Goal: Find specific page/section: Find specific page/section

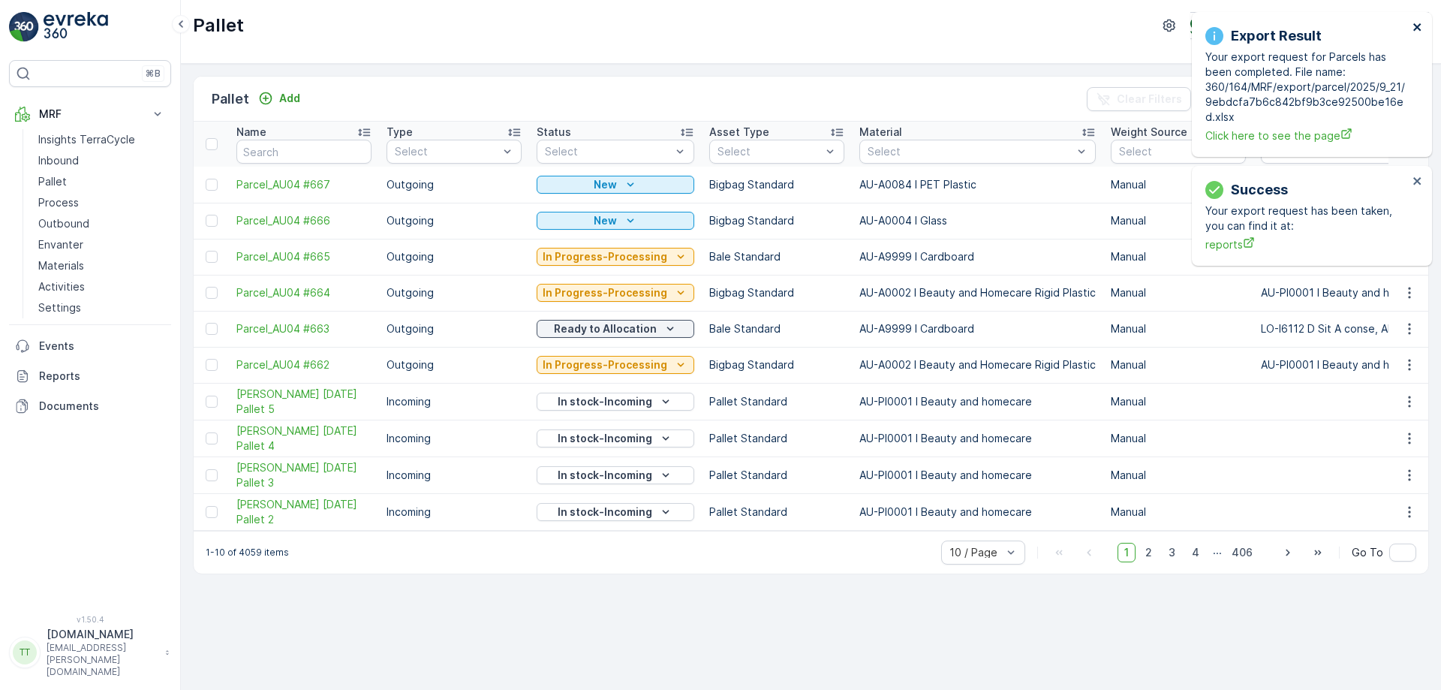
click at [1419, 24] on icon "close" at bounding box center [1418, 27] width 11 height 12
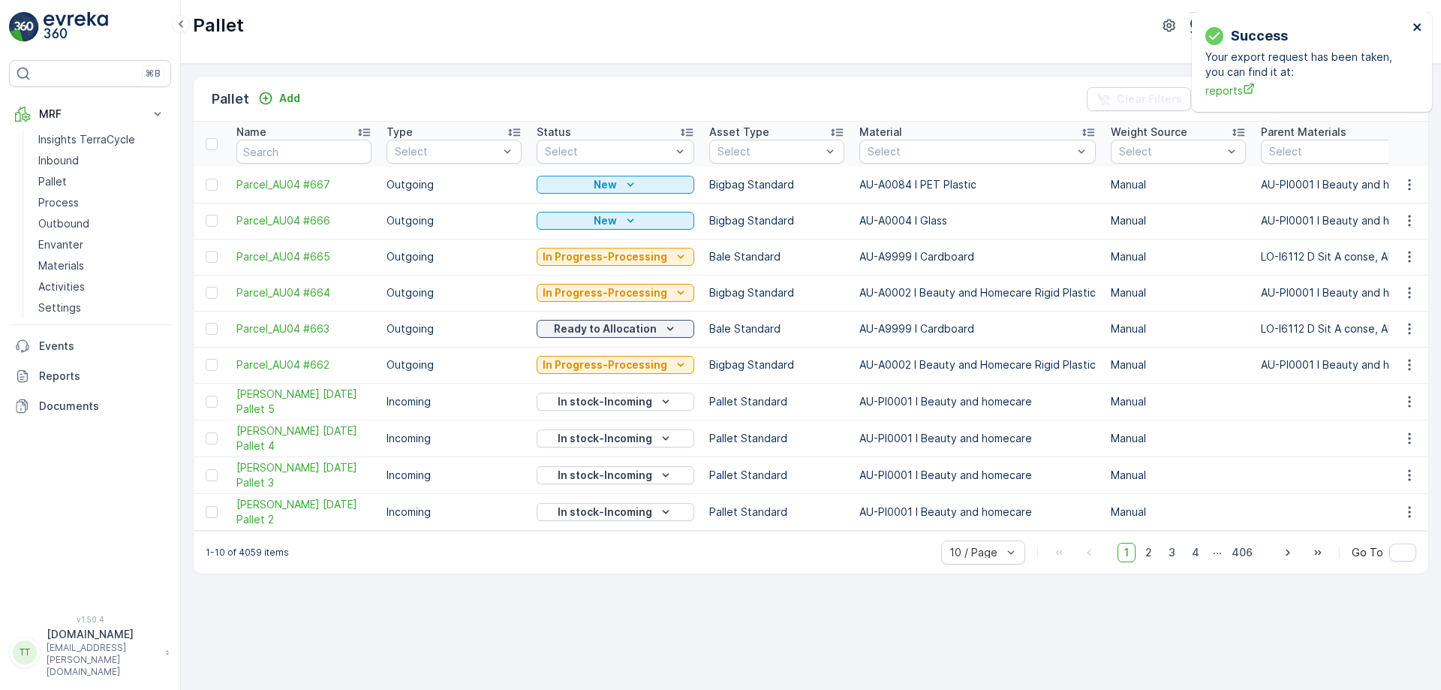
click at [1419, 24] on icon "close" at bounding box center [1418, 27] width 11 height 12
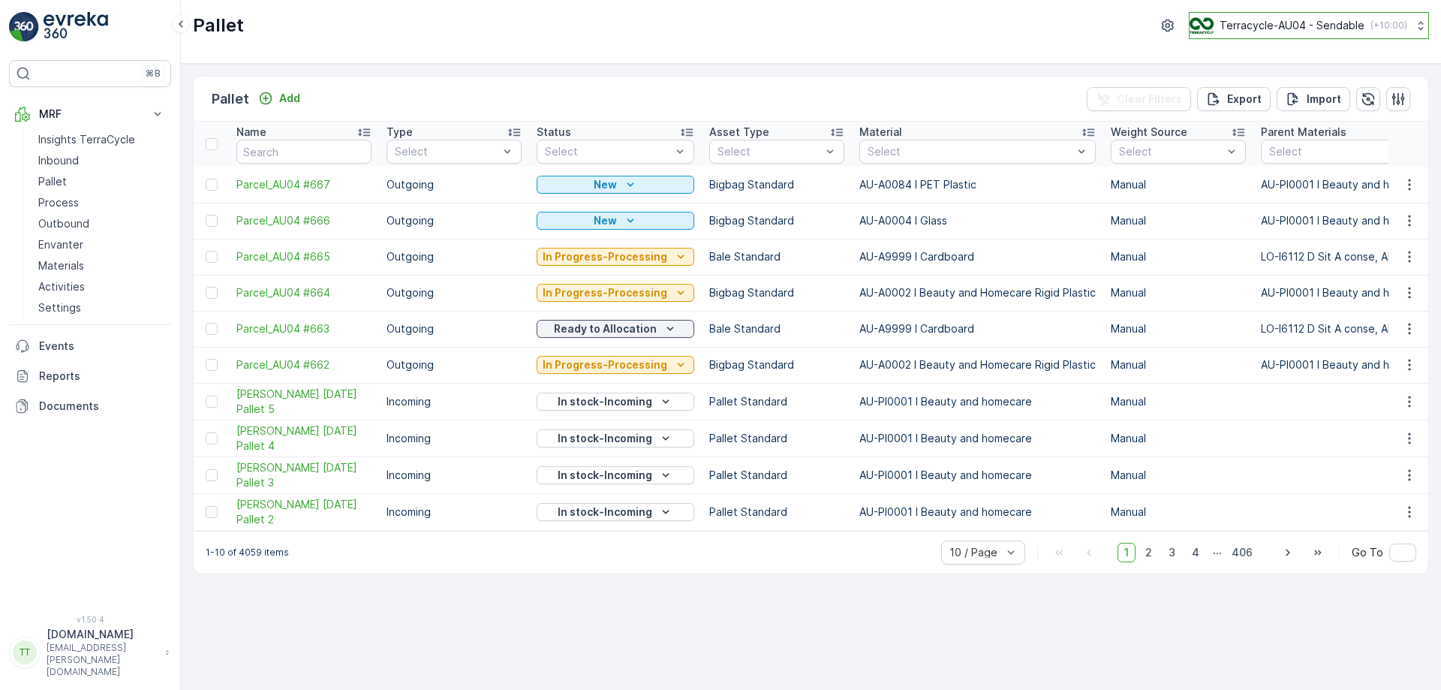
click at [1284, 30] on p "Terracycle-AU04 - Sendable" at bounding box center [1292, 25] width 145 height 15
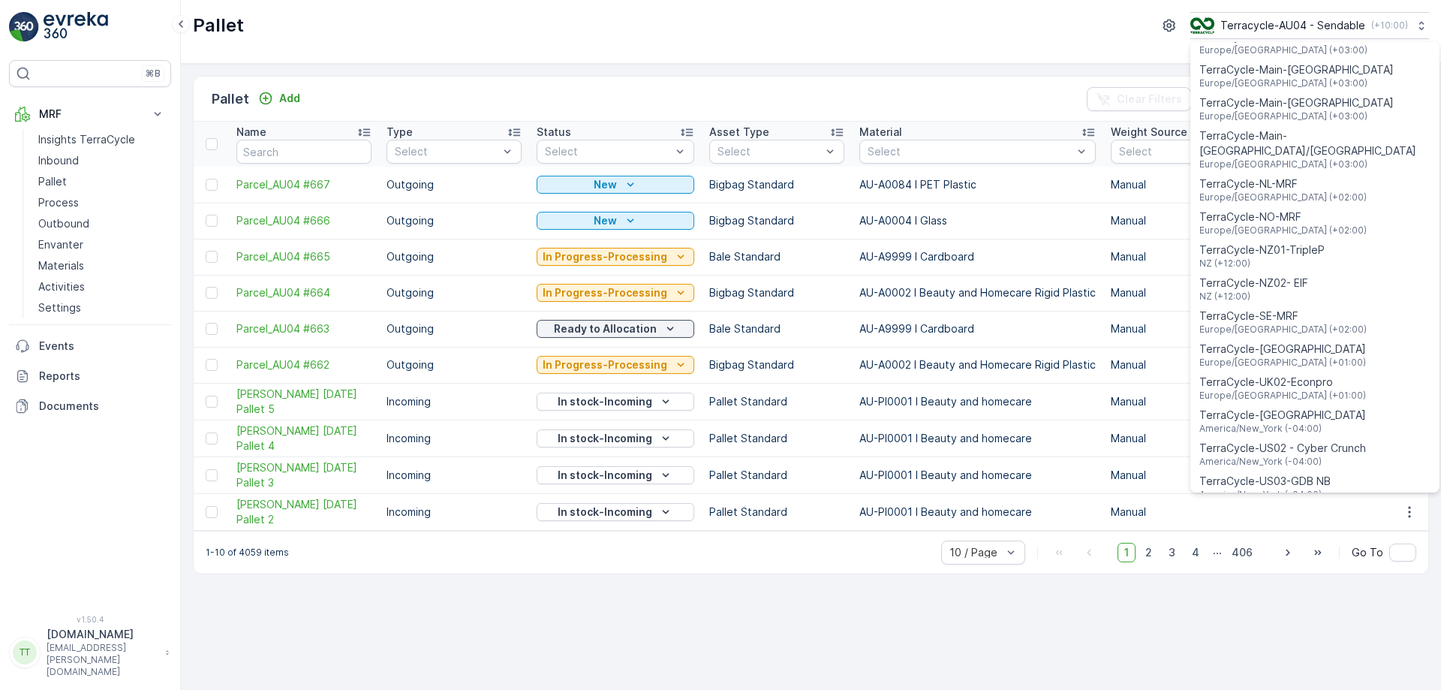
scroll to position [585, 0]
click at [1282, 241] on span "TerraCycle-NZ01-TripleP" at bounding box center [1261, 248] width 125 height 15
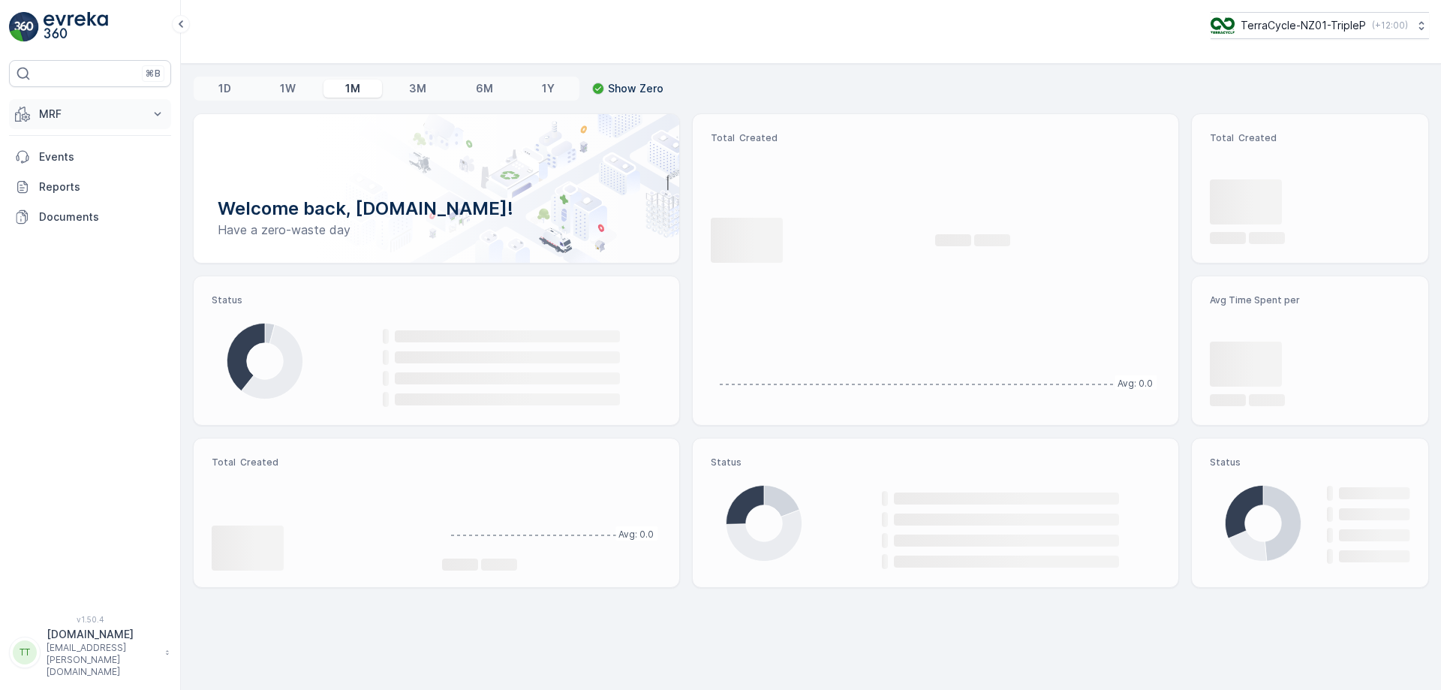
click at [128, 119] on p "MRF" at bounding box center [90, 114] width 102 height 15
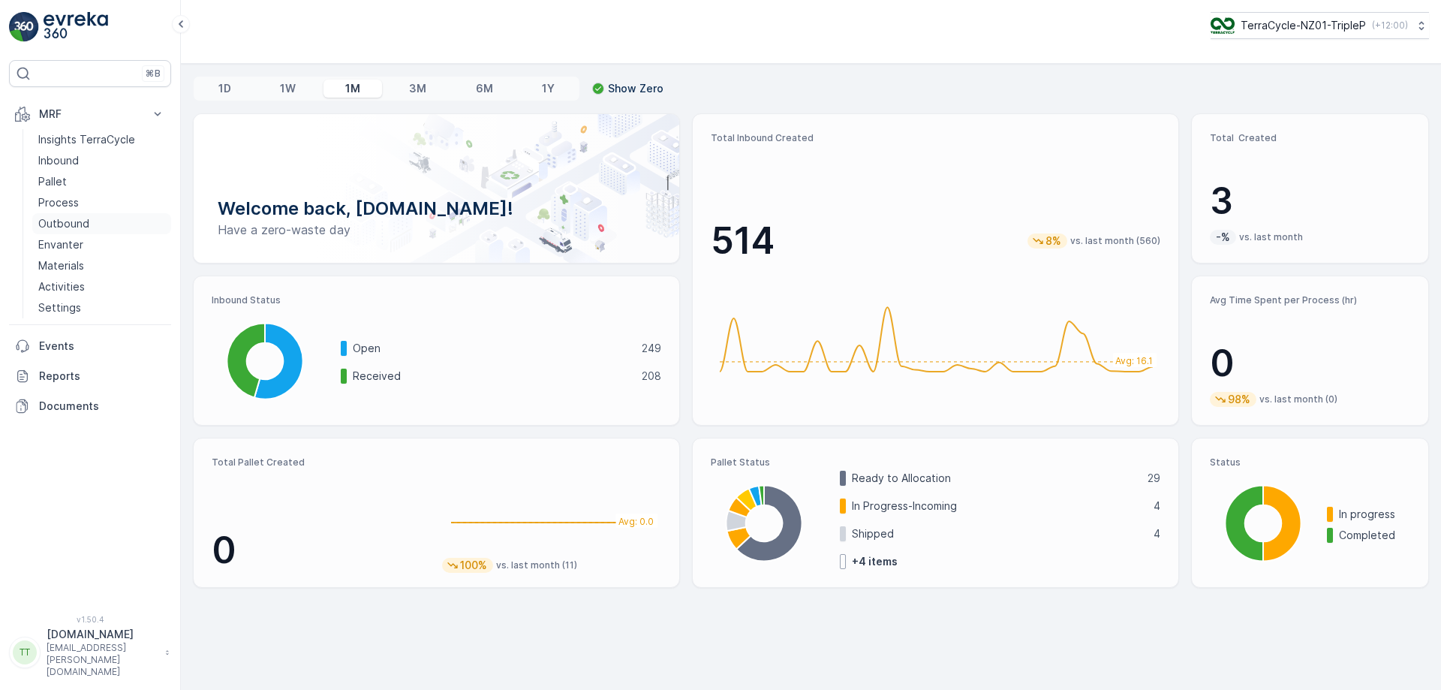
click at [59, 225] on p "Outbound" at bounding box center [63, 223] width 51 height 15
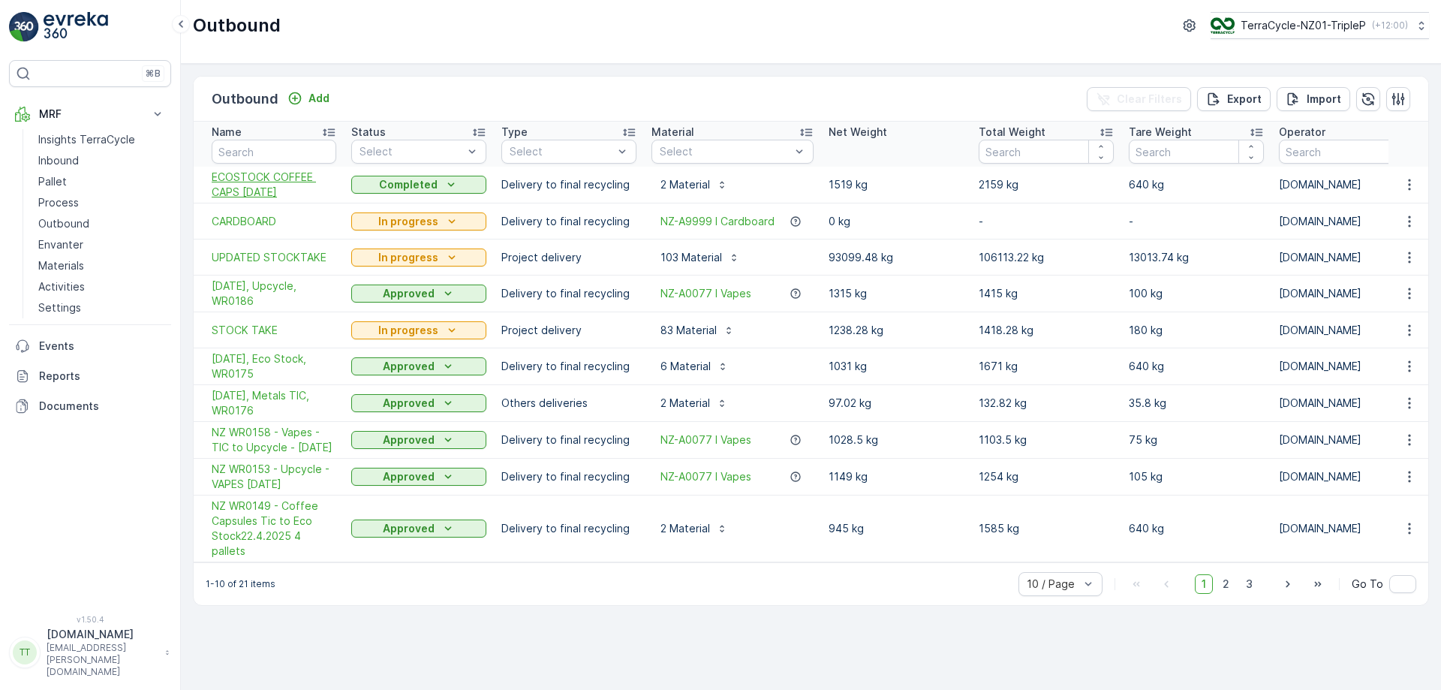
click at [278, 179] on span "ECOSTOCK COFFEE CAPS 18/09/2025" at bounding box center [274, 185] width 125 height 30
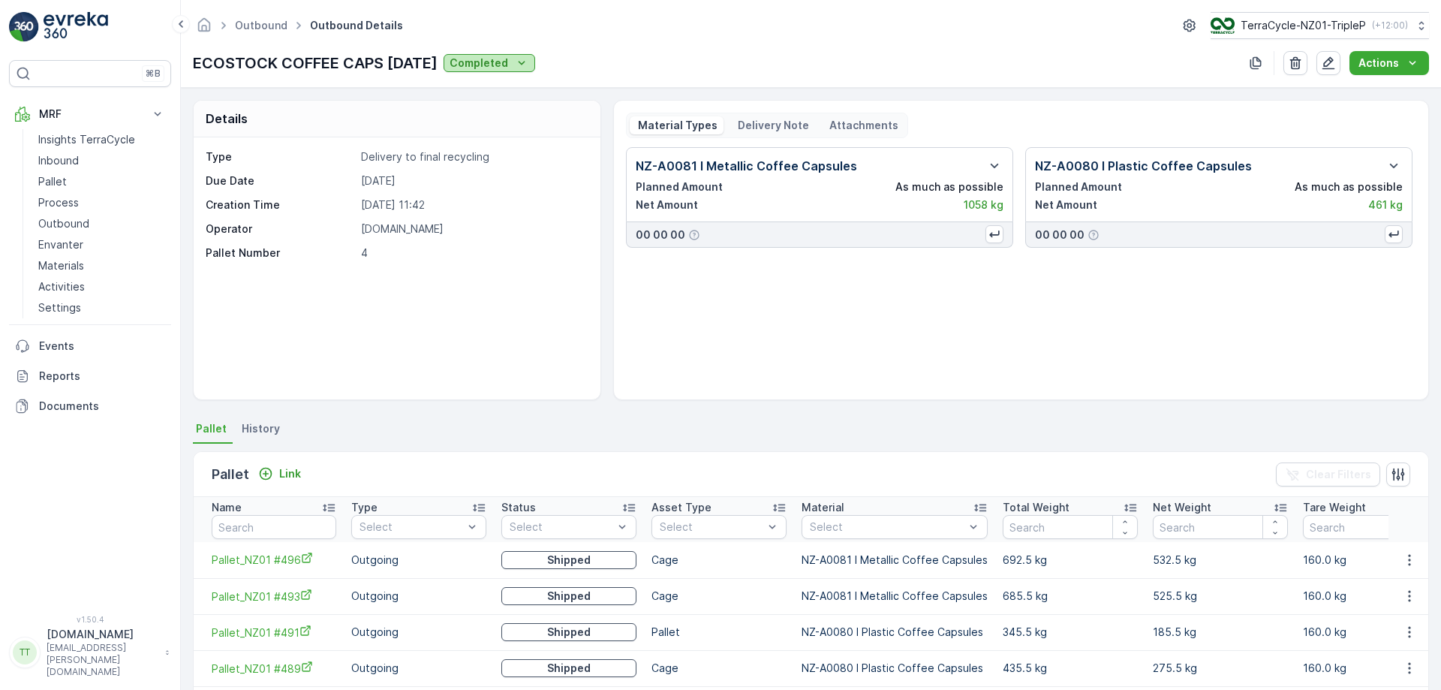
click at [508, 61] on p "Completed" at bounding box center [479, 63] width 59 height 15
click at [510, 146] on span "Approved" at bounding box center [514, 148] width 50 height 15
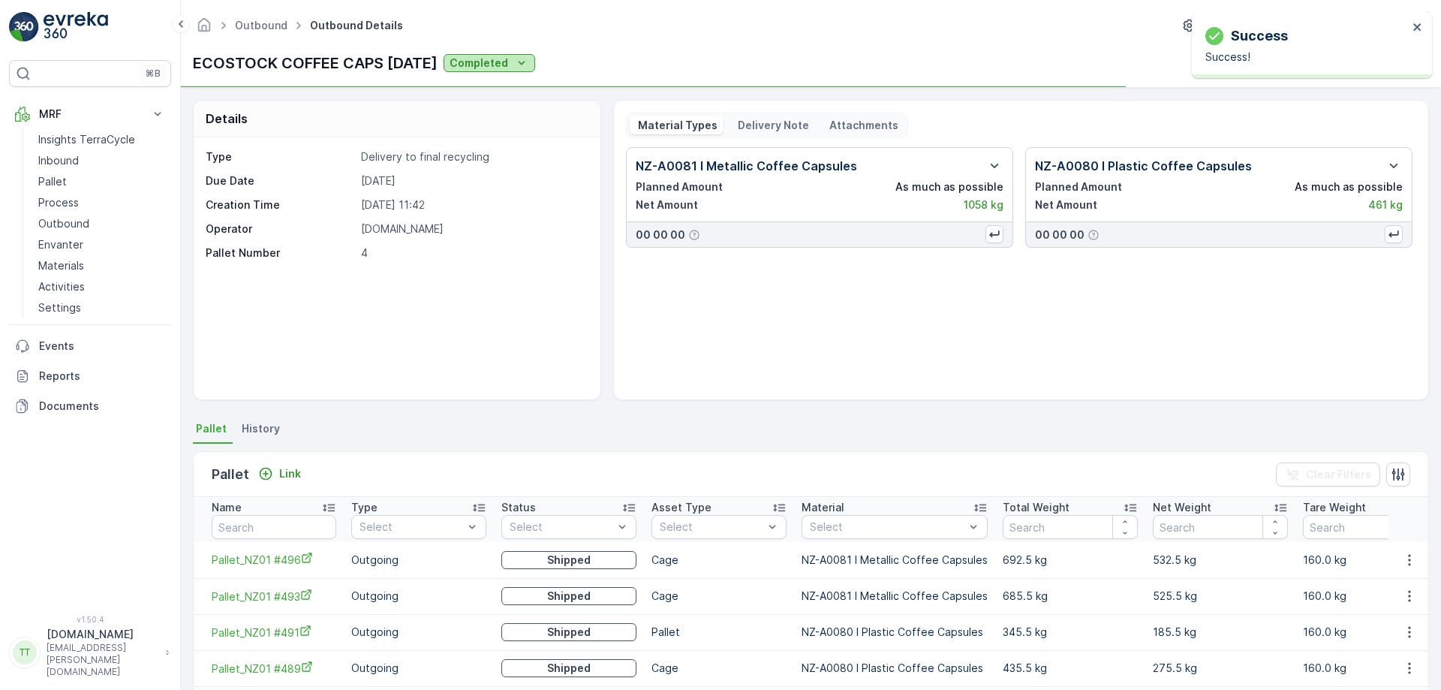
click at [508, 66] on p "Completed" at bounding box center [479, 63] width 59 height 15
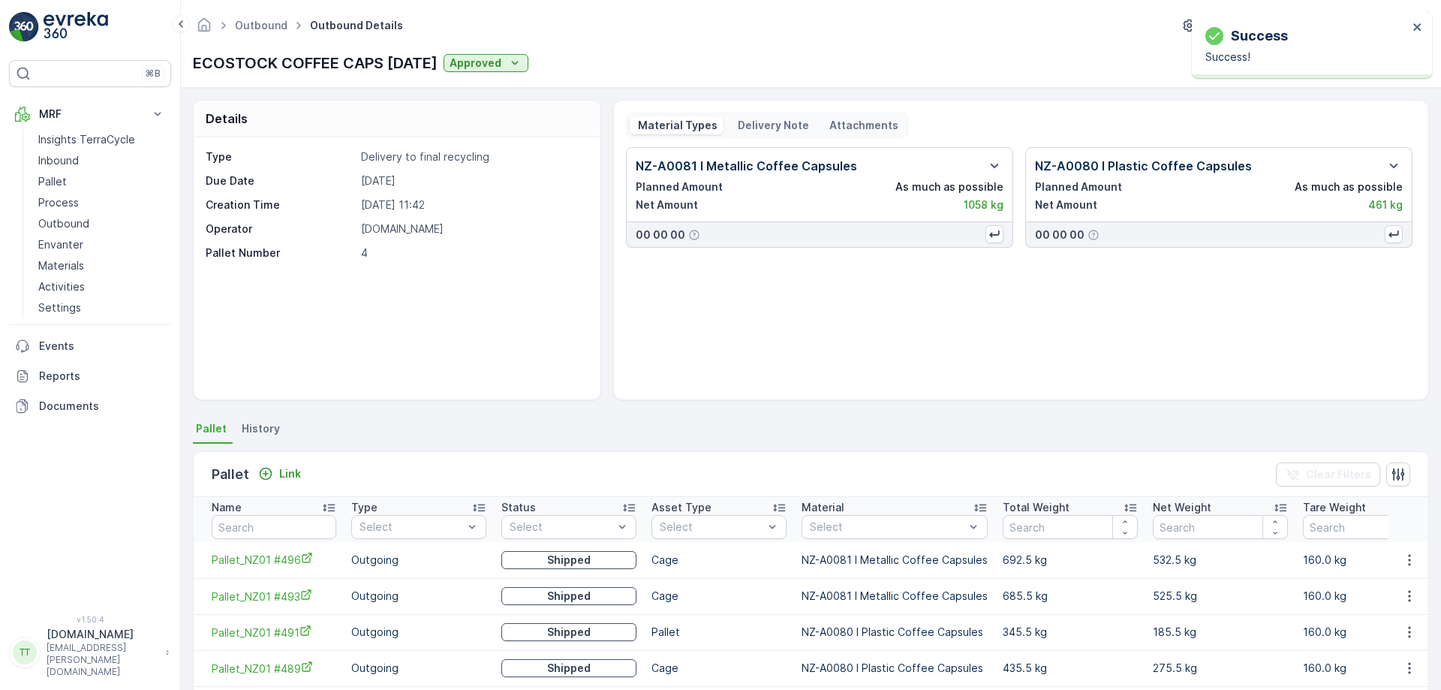
click at [504, 270] on div "Type Delivery to final recycling Due Date 19.09.2025 Creation Time 18.09.2025 1…" at bounding box center [397, 268] width 407 height 262
click at [89, 230] on link "Outbound" at bounding box center [101, 223] width 139 height 21
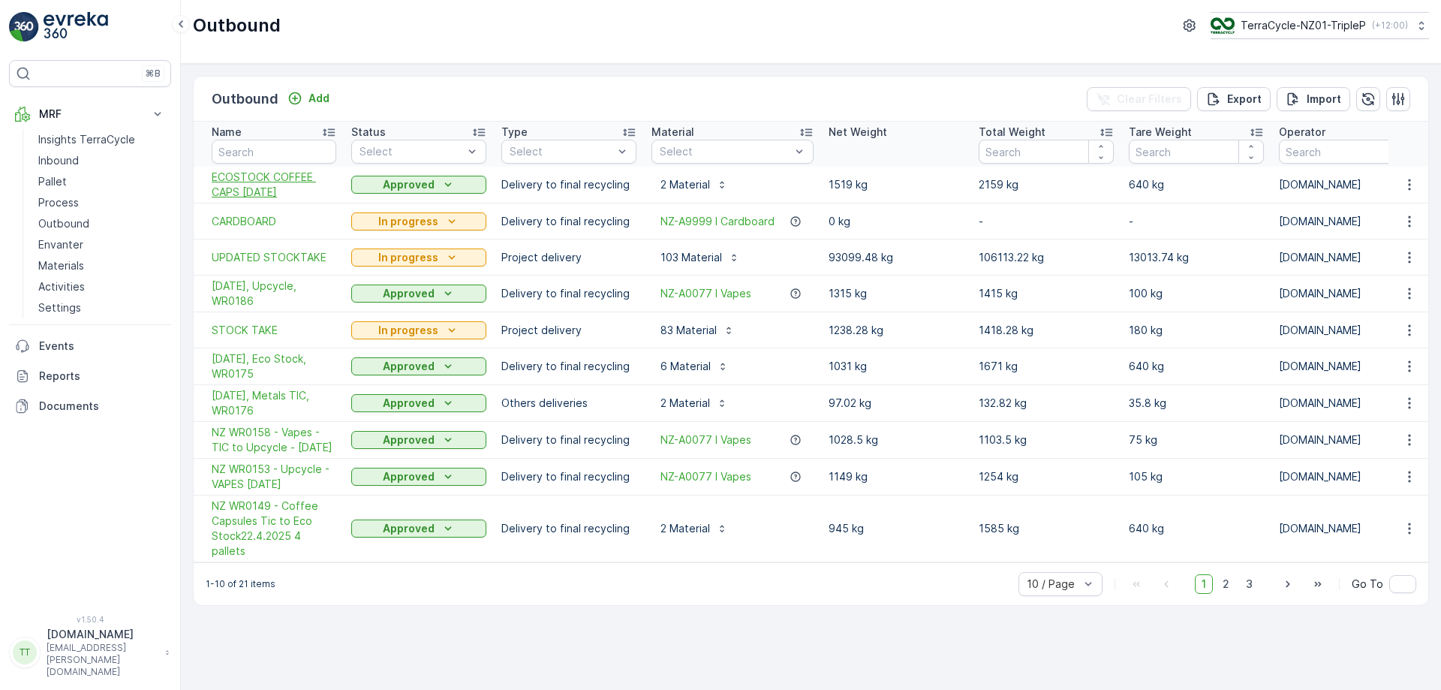
drag, startPoint x: 206, startPoint y: 173, endPoint x: 310, endPoint y: 188, distance: 105.4
click at [310, 188] on td "ECOSTOCK COFFEE CAPS 18/09/2025" at bounding box center [269, 185] width 150 height 37
copy span "ECOSTOCK COFFEE CAPS 18/09/2025"
click at [439, 46] on div "Outbound TerraCycle-NZ01-TripleP ( +12:00 )" at bounding box center [811, 32] width 1260 height 64
click at [259, 253] on span "UPDATED STOCKTAKE" at bounding box center [274, 257] width 125 height 15
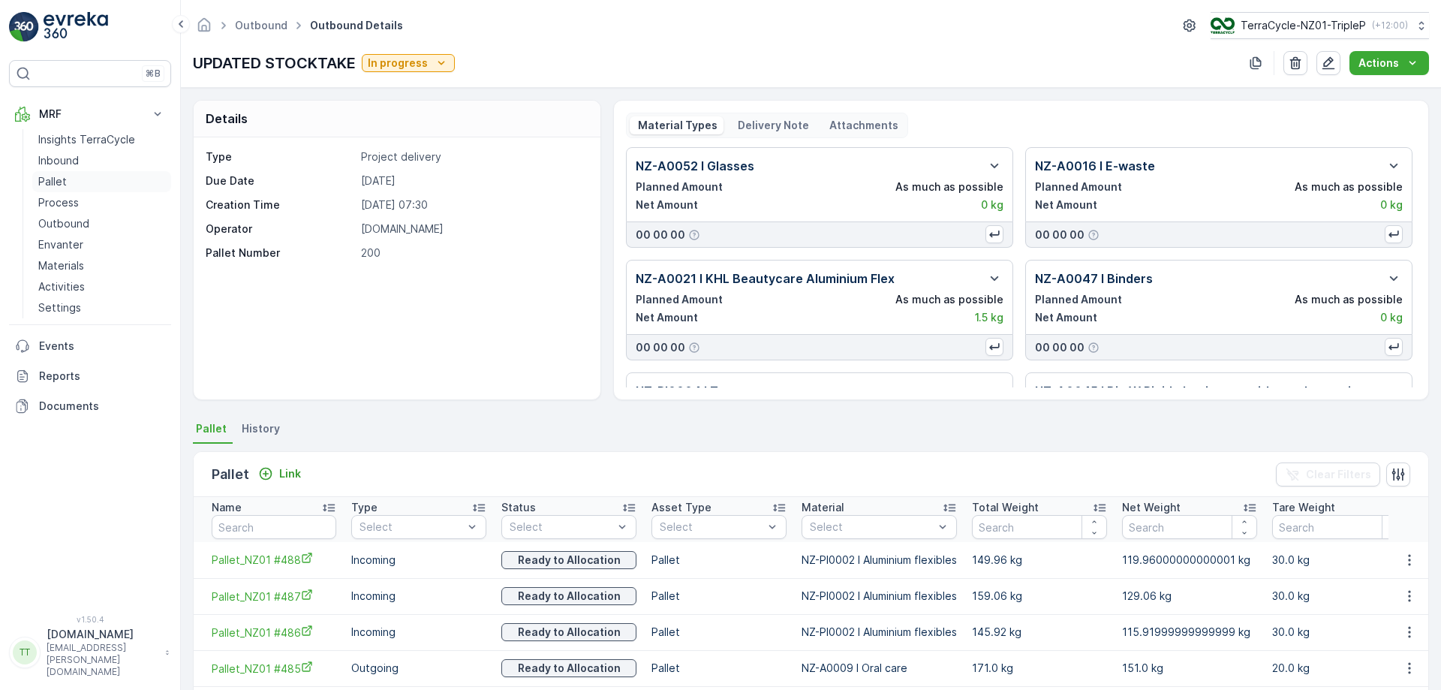
click at [94, 183] on link "Pallet" at bounding box center [101, 181] width 139 height 21
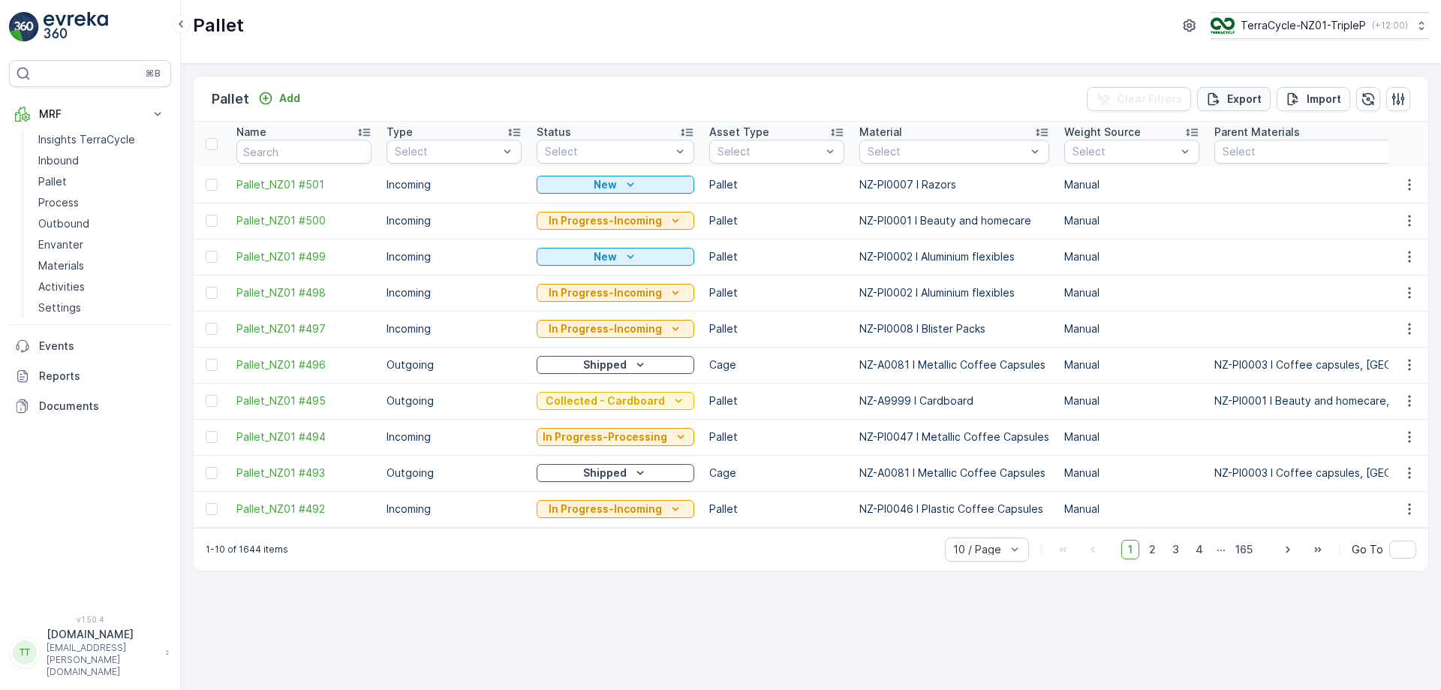
click at [1243, 105] on p "Export" at bounding box center [1244, 99] width 35 height 15
click at [1229, 97] on span "reports" at bounding box center [1306, 91] width 203 height 16
